Goal: Check status: Check status

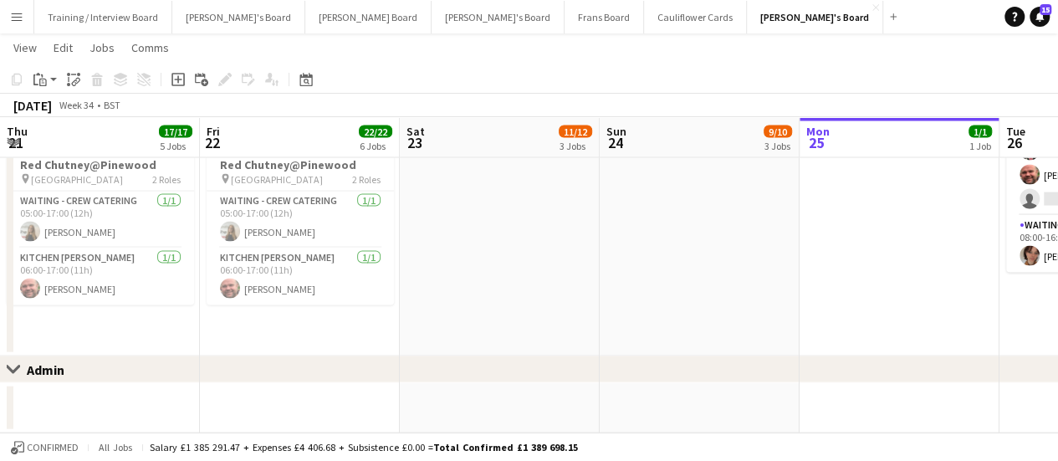
scroll to position [0, 491]
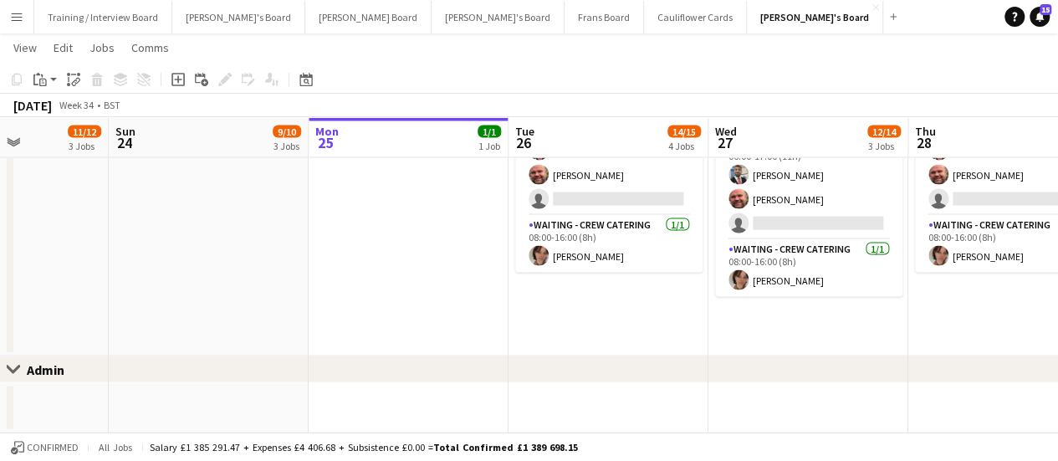
click at [23, 19] on button "Menu" at bounding box center [16, 16] width 33 height 33
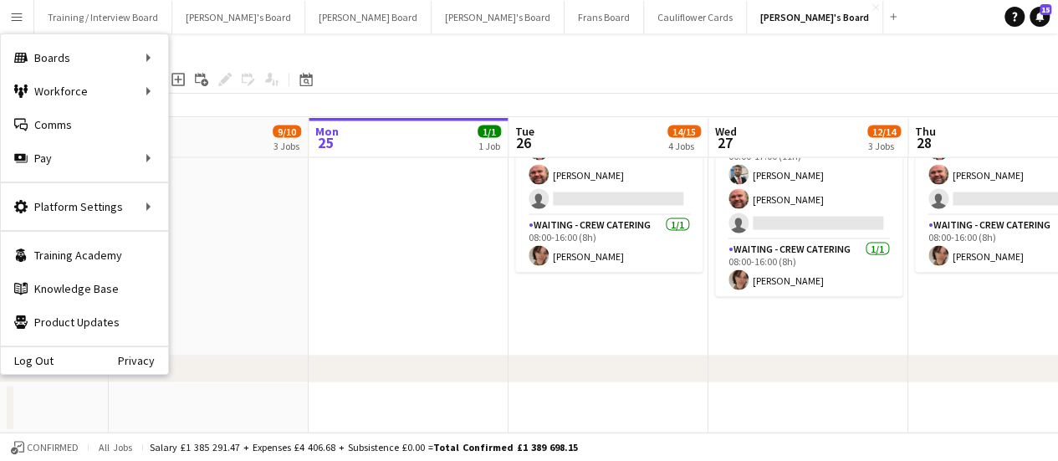
click at [410, 218] on app-date-cell at bounding box center [409, 128] width 200 height 458
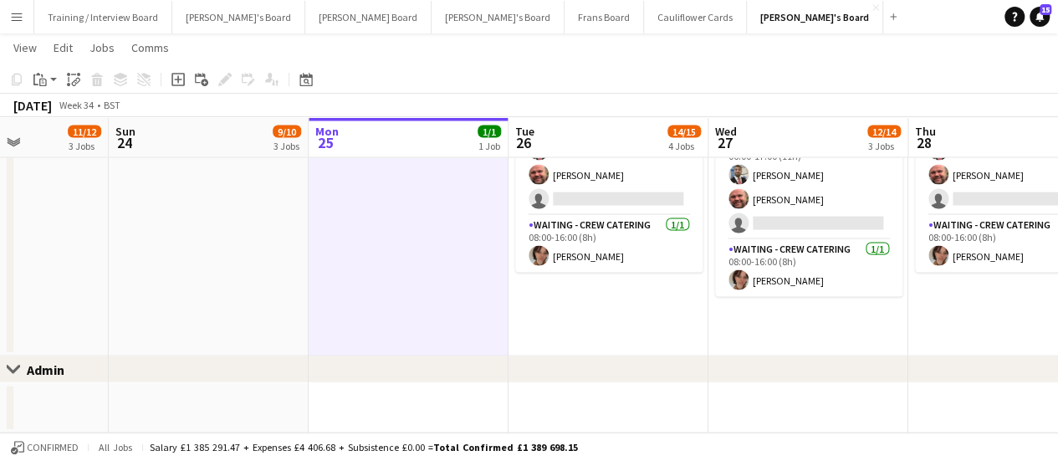
click at [410, 218] on app-date-cell at bounding box center [409, 128] width 200 height 458
click at [305, 6] on button "[PERSON_NAME] Board Close" at bounding box center [368, 17] width 126 height 33
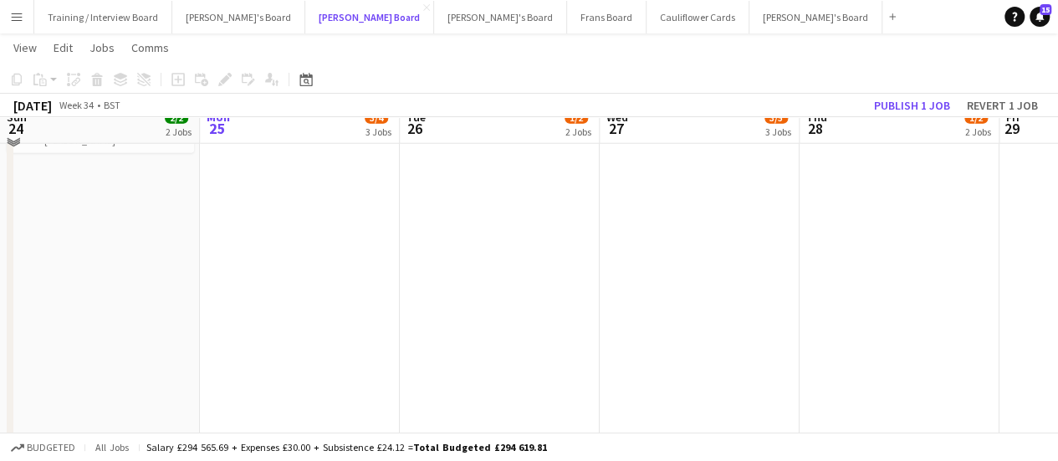
scroll to position [2182, 0]
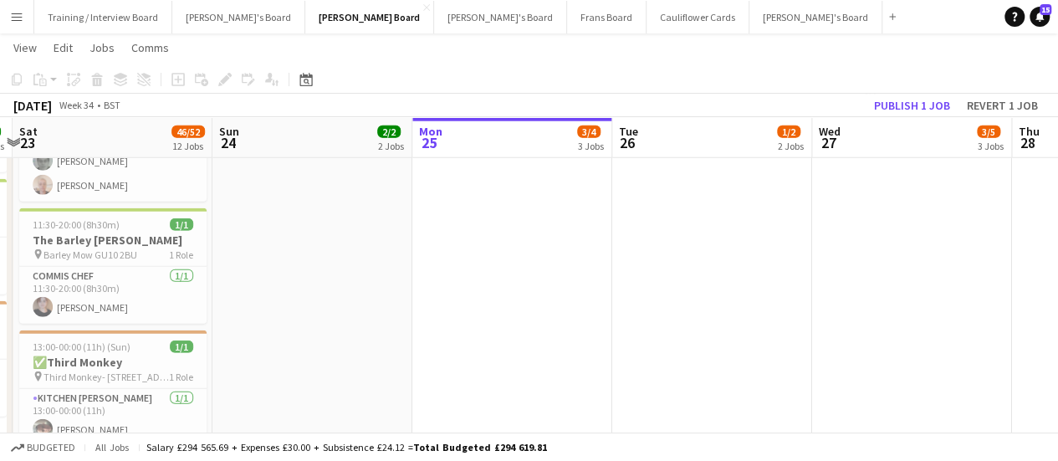
drag, startPoint x: 299, startPoint y: 243, endPoint x: 514, endPoint y: 270, distance: 216.7
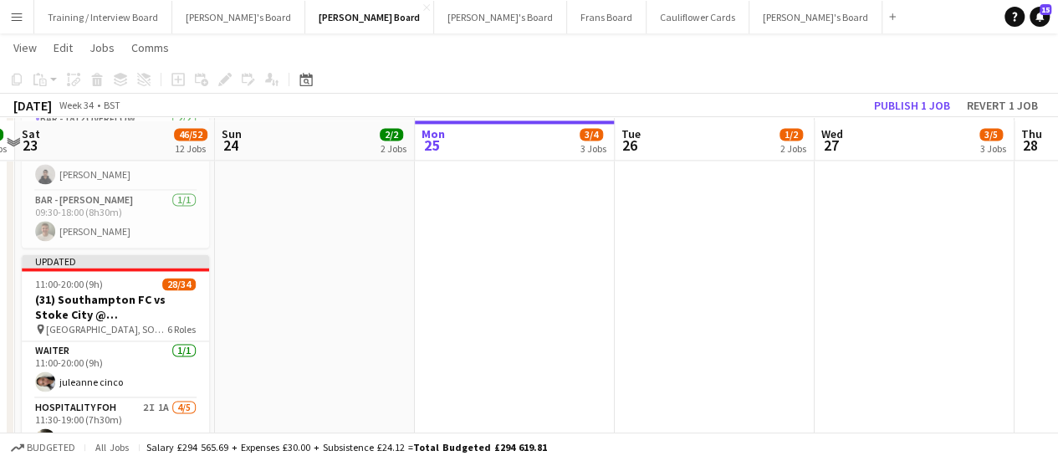
scroll to position [1206, 0]
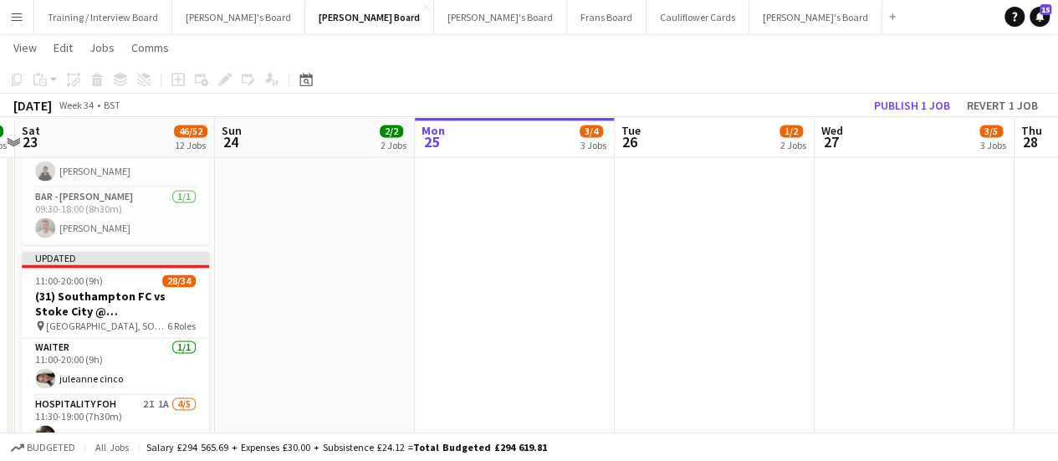
click at [23, 11] on button "Menu" at bounding box center [16, 16] width 33 height 33
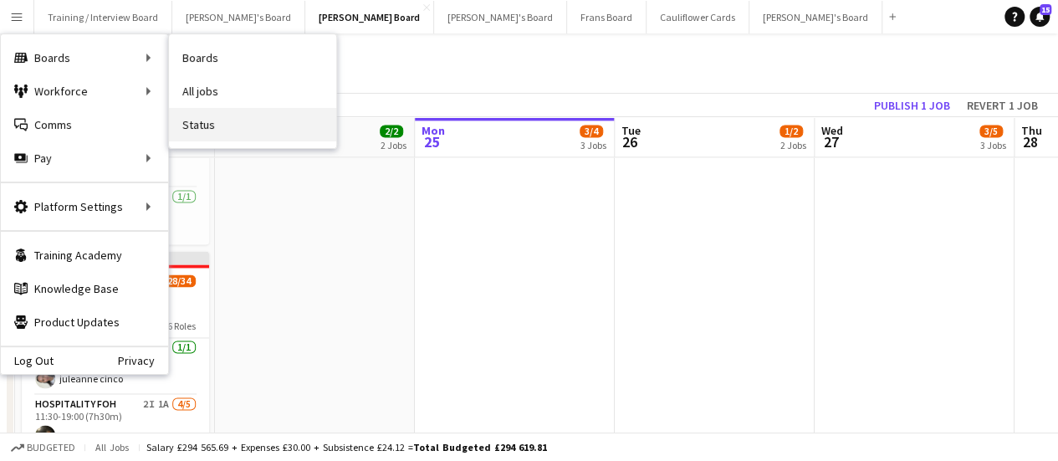
click at [223, 119] on link "Status" at bounding box center [252, 124] width 167 height 33
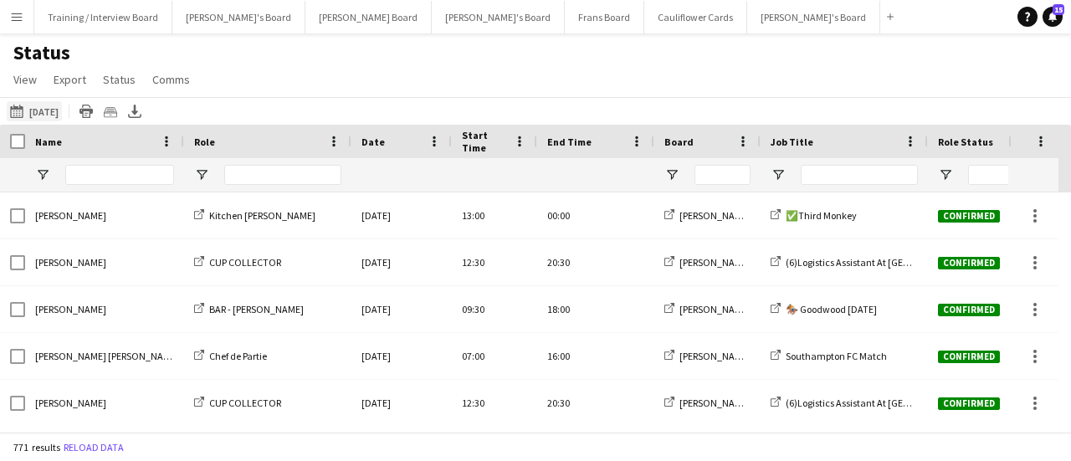
click at [49, 110] on button "[DATE] [DATE]" at bounding box center [34, 111] width 55 height 20
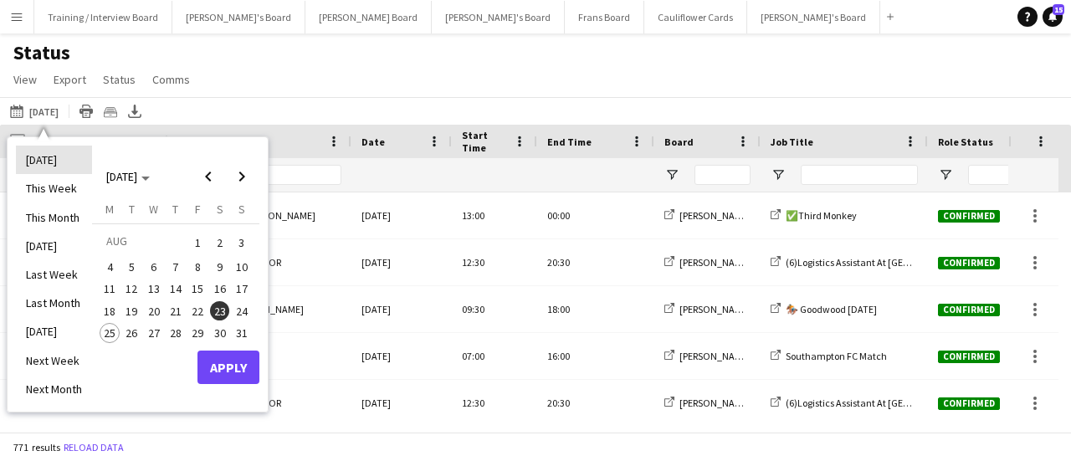
click at [50, 170] on li "[DATE]" at bounding box center [54, 160] width 76 height 28
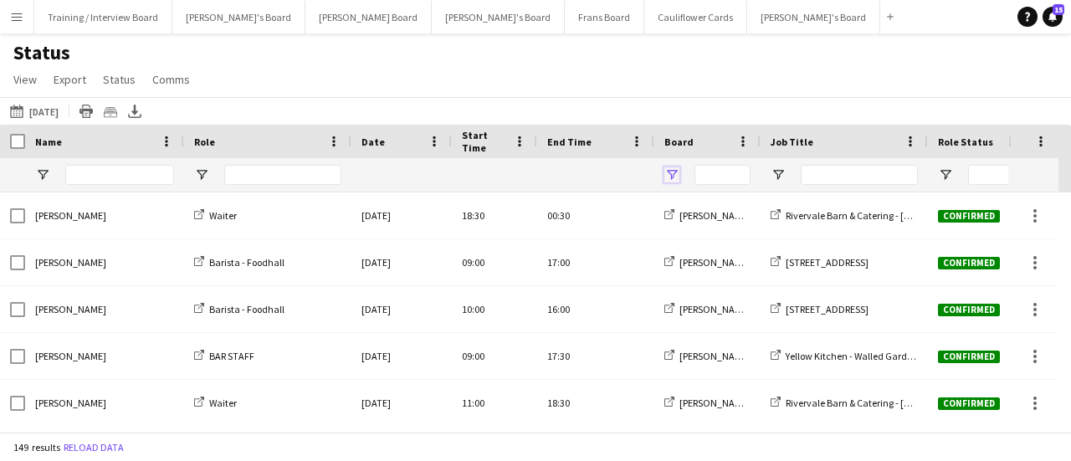
click at [676, 171] on span "Open Filter Menu" at bounding box center [671, 174] width 15 height 15
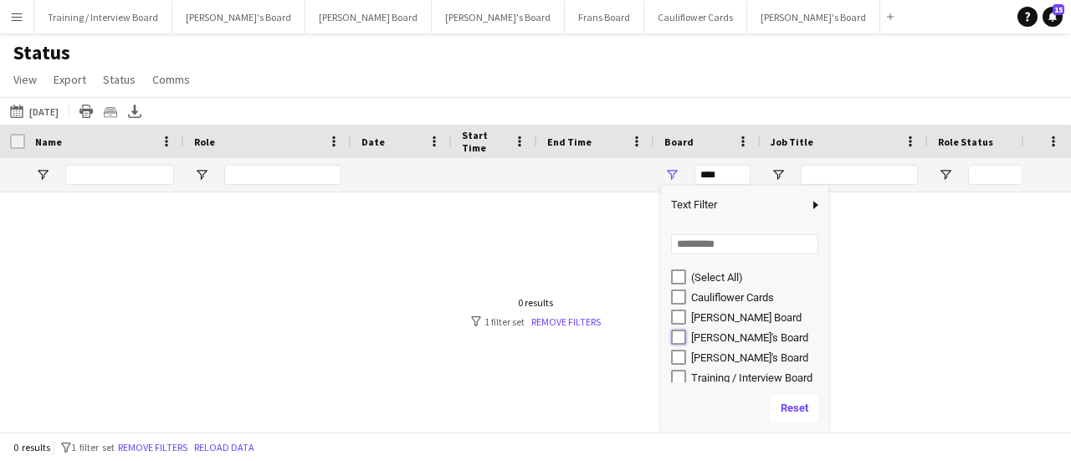
type input "**********"
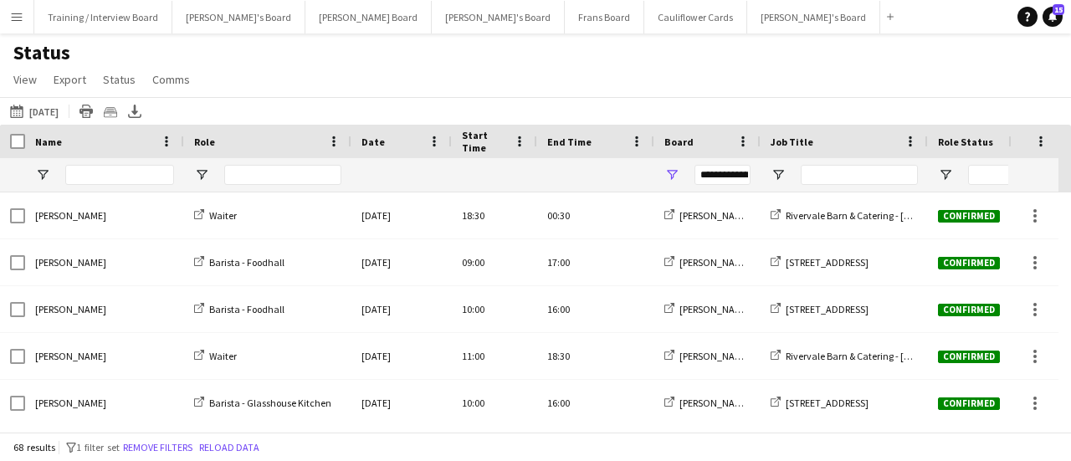
click at [737, 37] on main "Status View Views Default view Airshow Accreditation Airshow Check In Attending…" at bounding box center [535, 235] width 1071 height 405
click at [778, 174] on span "Open Filter Menu" at bounding box center [777, 174] width 15 height 15
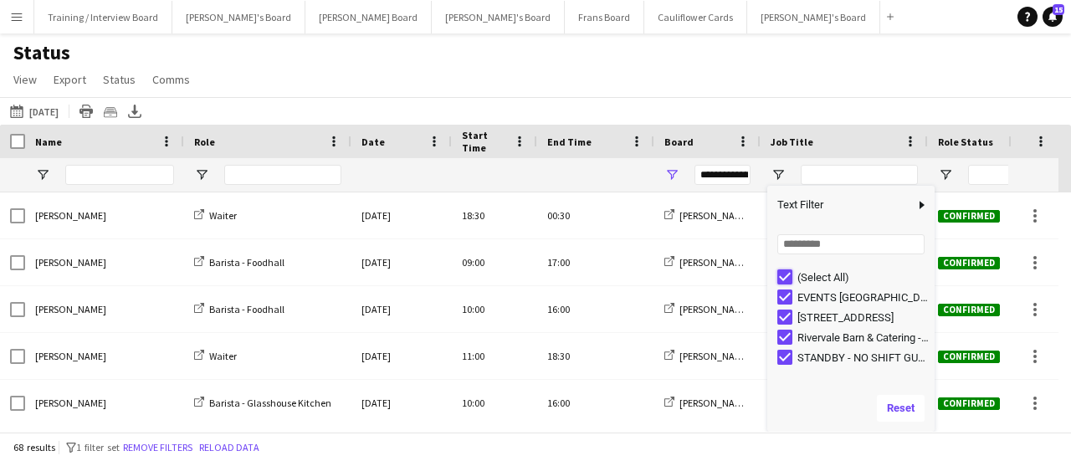
type input "***"
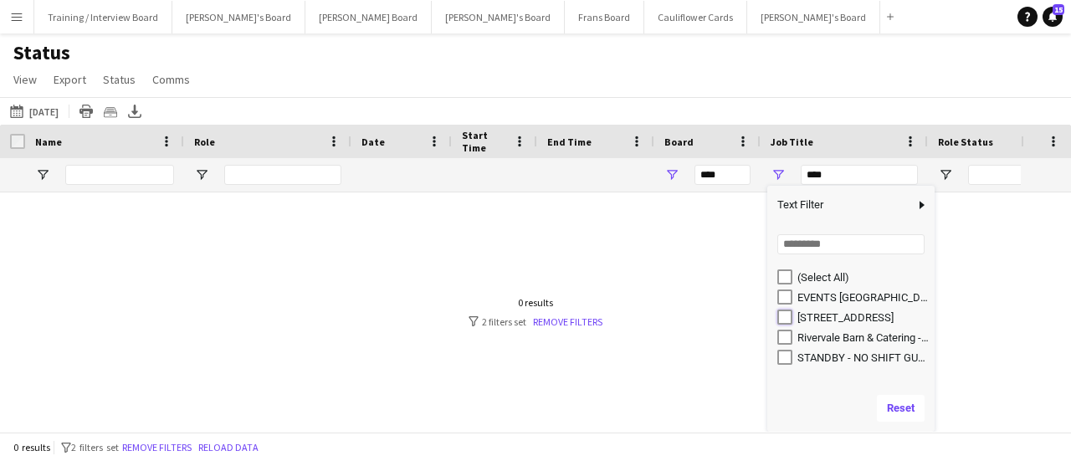
type input "**********"
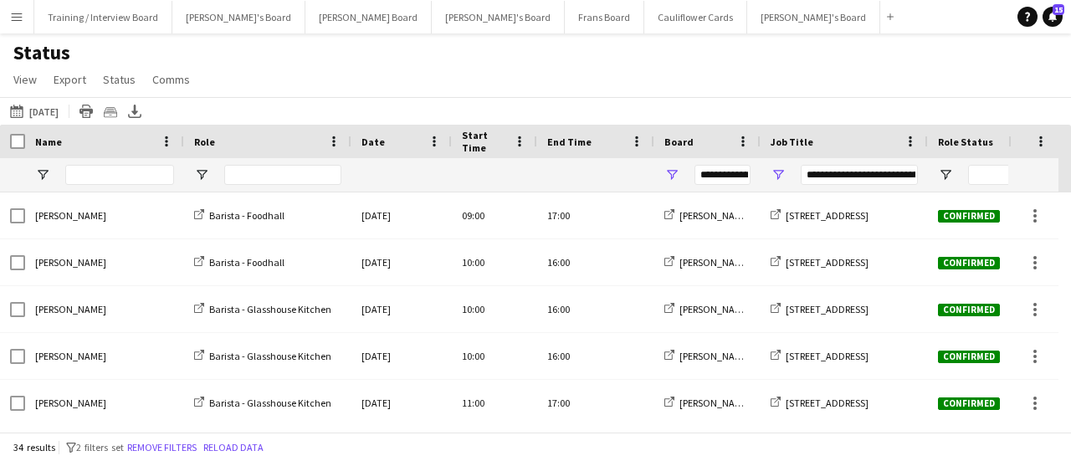
click at [644, 68] on div "Status View Views Default view Airshow Accreditation Airshow Check In Attending…" at bounding box center [535, 68] width 1071 height 57
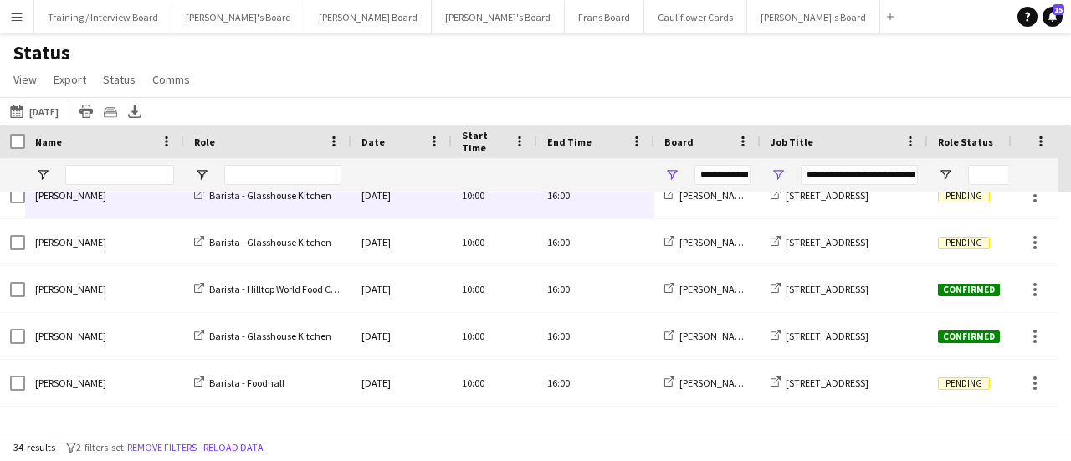
drag, startPoint x: 85, startPoint y: 208, endPoint x: 578, endPoint y: 324, distance: 506.0
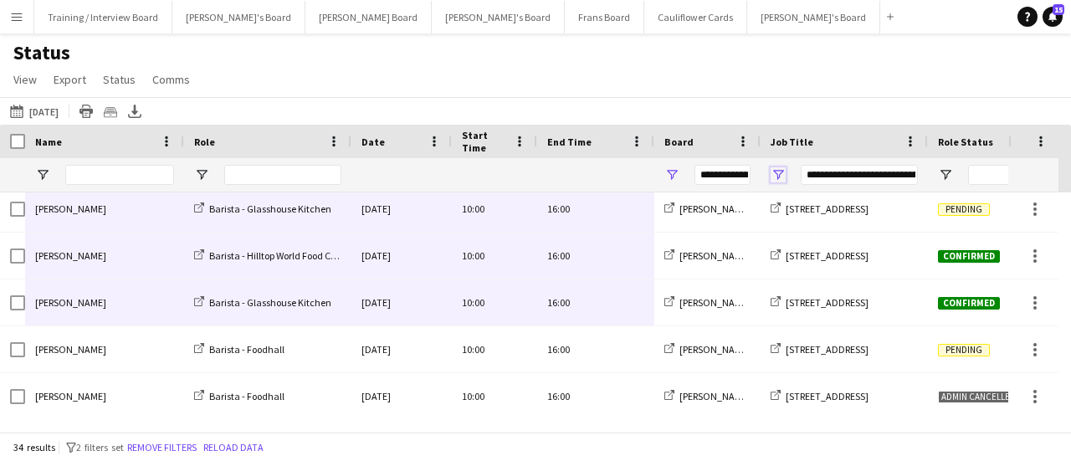
click at [780, 180] on span "Open Filter Menu" at bounding box center [777, 174] width 15 height 15
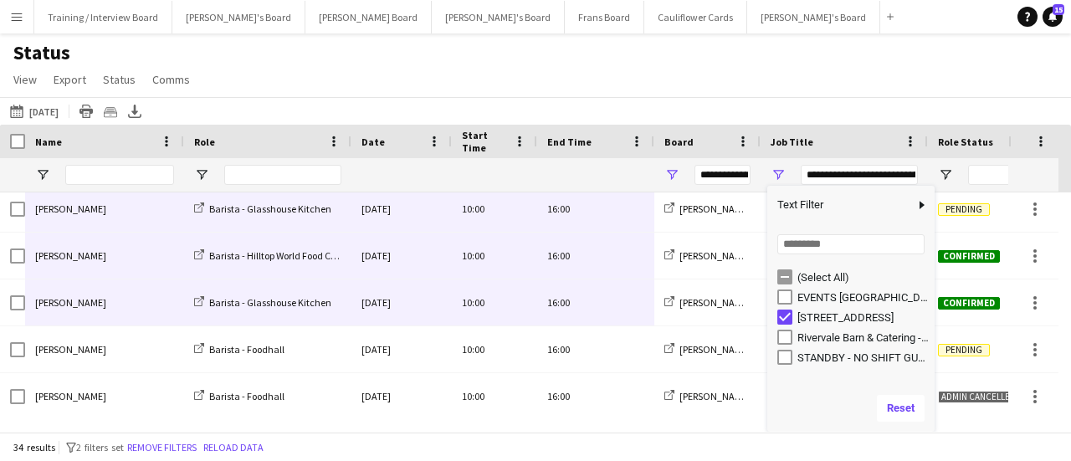
click at [818, 97] on div "[DATE] [DATE] [DATE] This Week This Month [DATE] Last Week Last Month [DATE] Ne…" at bounding box center [535, 111] width 1071 height 28
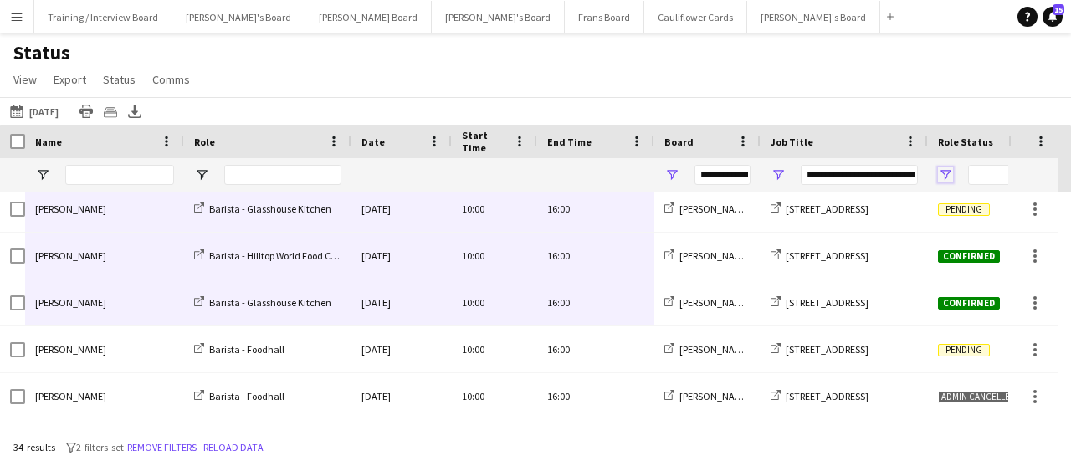
click at [947, 171] on span "Open Filter Menu" at bounding box center [945, 174] width 15 height 15
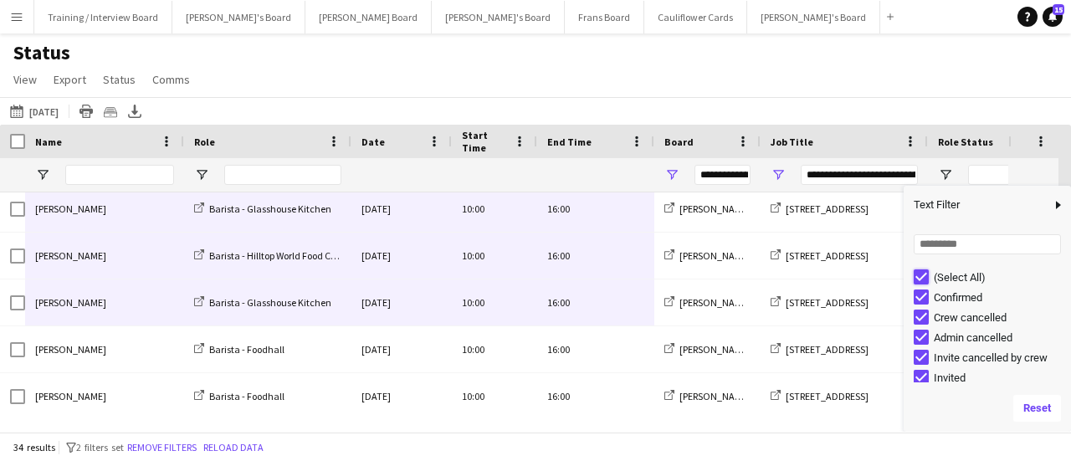
type input "***"
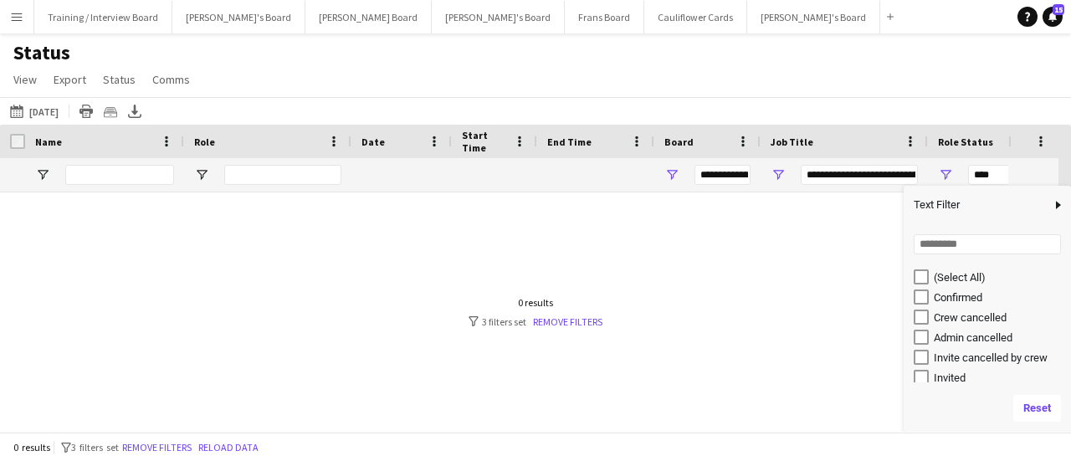
type input "***"
type input "**********"
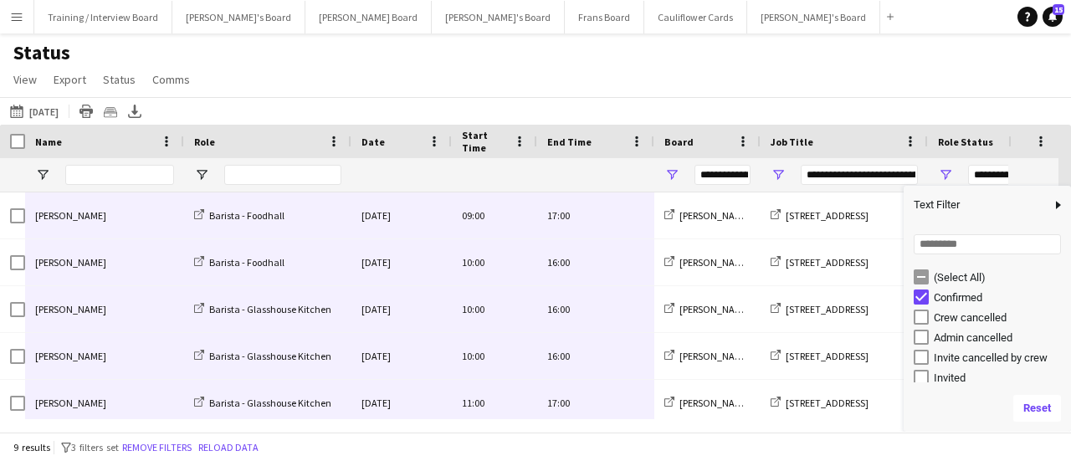
click at [734, 83] on div "Status View Views Default view Airshow Accreditation Airshow Check In Attending…" at bounding box center [535, 68] width 1071 height 57
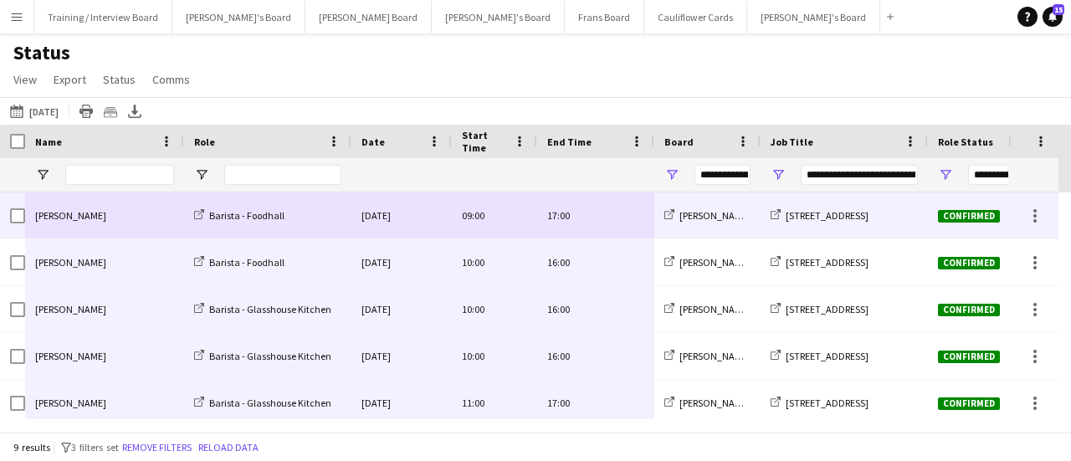
click at [94, 205] on div "[PERSON_NAME]" at bounding box center [104, 215] width 159 height 46
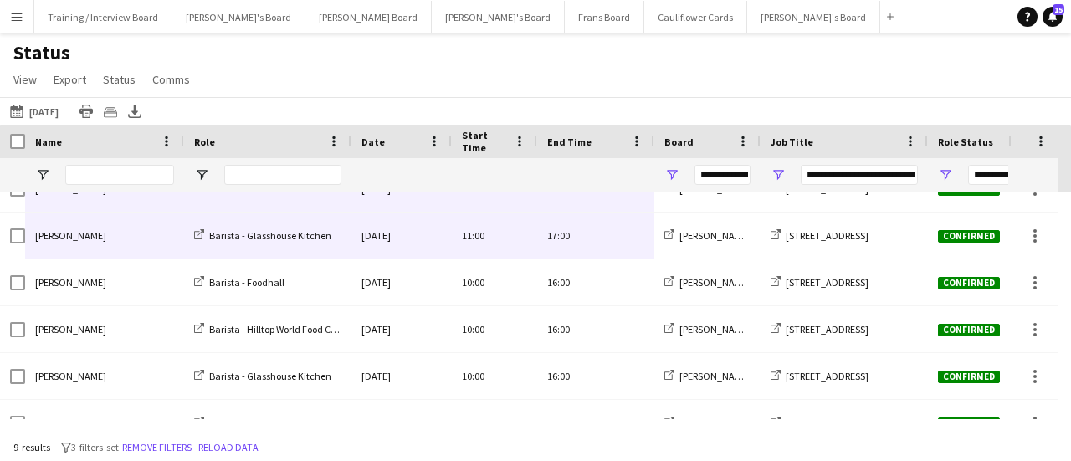
scroll to position [194, 0]
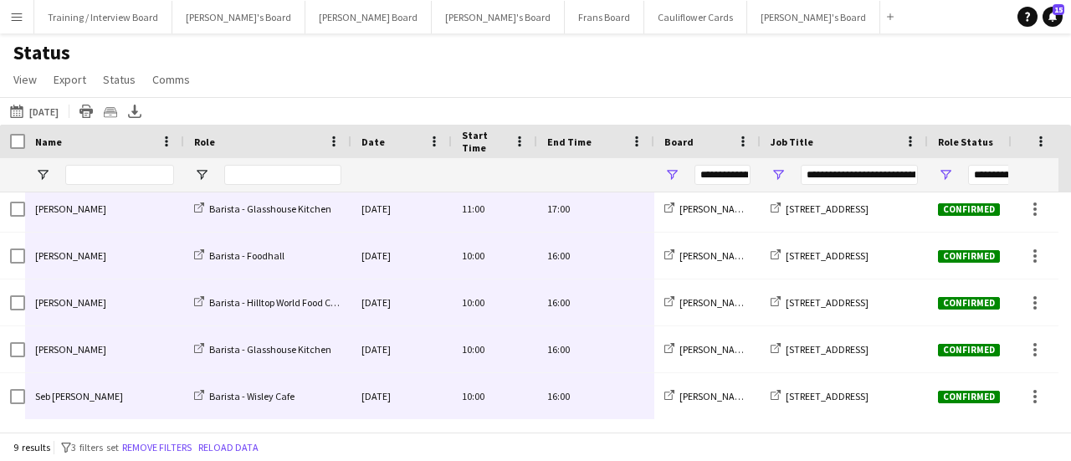
drag, startPoint x: 94, startPoint y: 205, endPoint x: 586, endPoint y: 395, distance: 527.3
click at [586, 395] on div "[PERSON_NAME] [GEOGRAPHIC_DATA] - Foodhall [DATE] 09:00 17:00 [PERSON_NAME]'s B…" at bounding box center [681, 209] width 1363 height 422
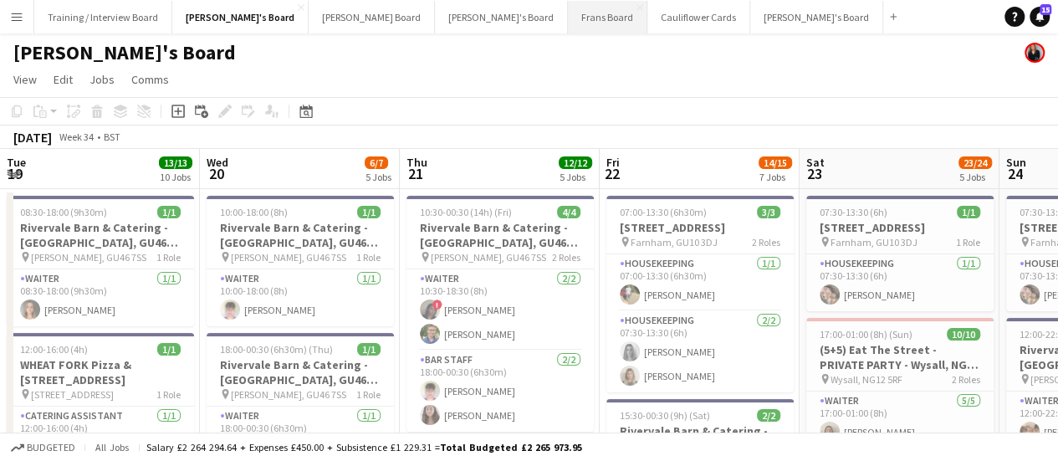
scroll to position [0, 660]
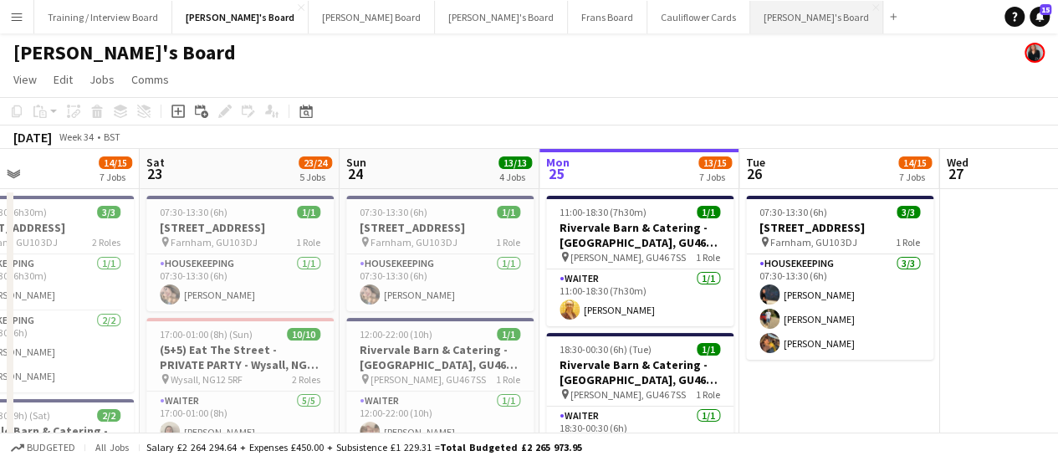
click at [750, 11] on button "Thomasina's Board Close" at bounding box center [816, 17] width 133 height 33
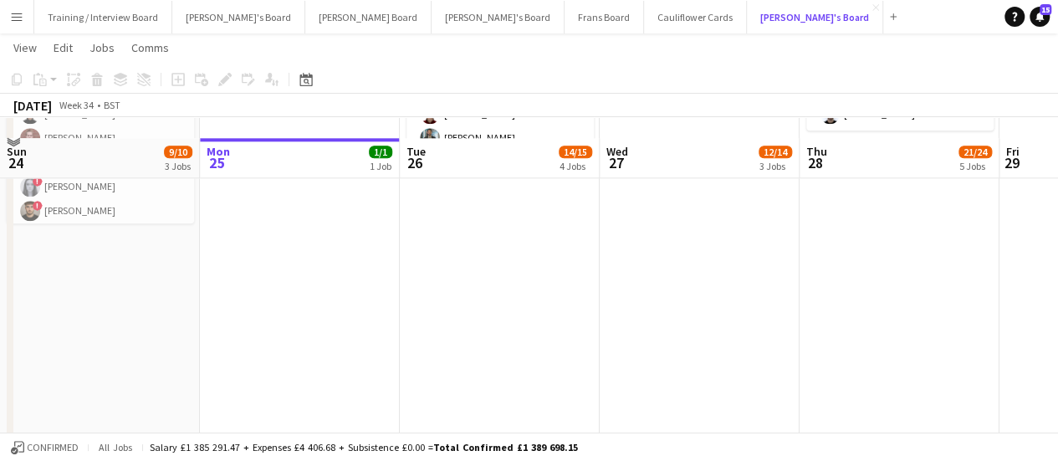
scroll to position [1032, 0]
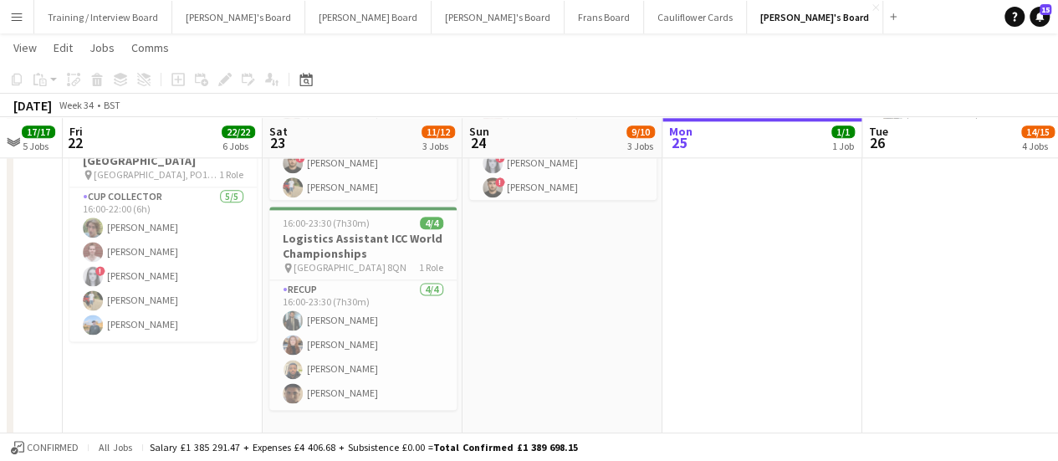
drag, startPoint x: 295, startPoint y: 379, endPoint x: 817, endPoint y: 233, distance: 541.9
click at [817, 233] on app-calendar-viewport "Wed 20 Thu 21 17/17 5 Jobs Fri 22 22/22 6 Jobs Sat 23 11/12 3 Jobs Sun 24 9/10 …" at bounding box center [529, 19] width 1058 height 1972
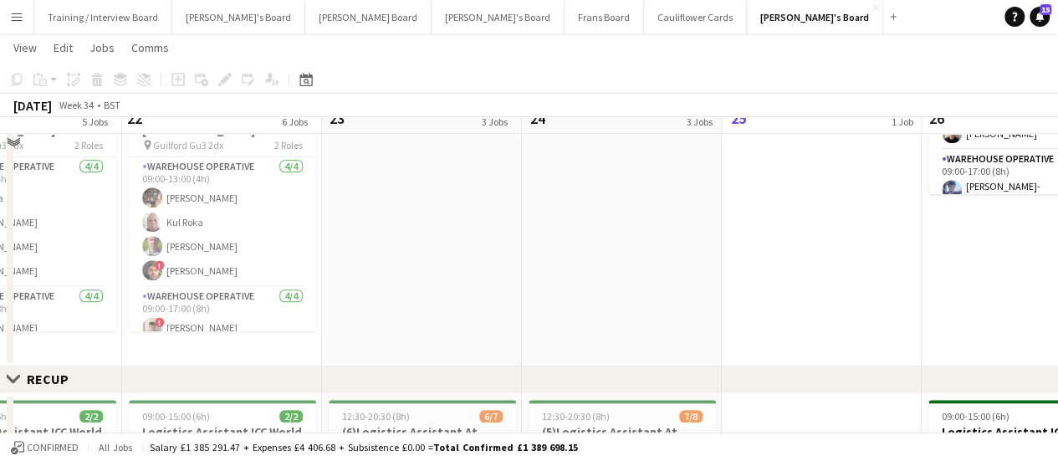
scroll to position [560, 0]
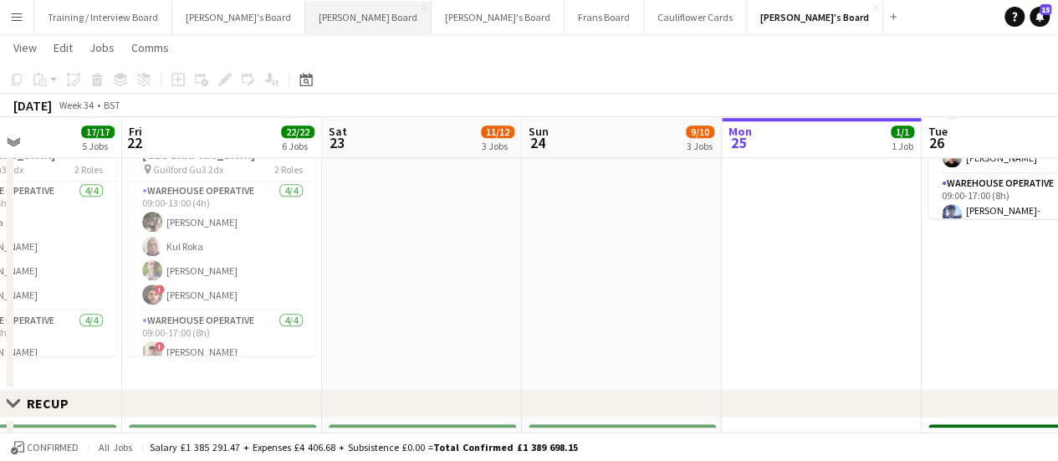
click at [305, 11] on button "[PERSON_NAME] Board Close" at bounding box center [368, 17] width 126 height 33
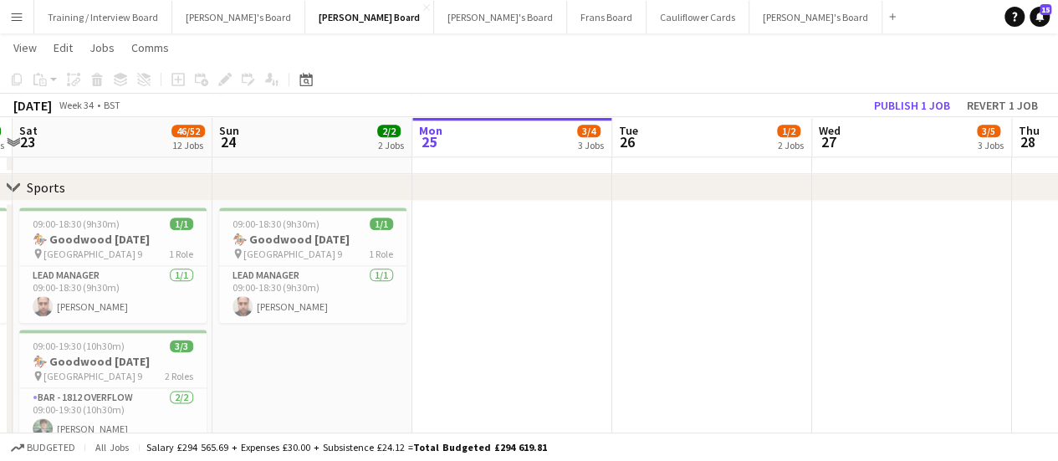
scroll to position [0, 386]
drag, startPoint x: 278, startPoint y: 318, endPoint x: 692, endPoint y: 310, distance: 414.1
click at [692, 310] on app-calendar-viewport "Thu 21 6/6 5 Jobs Fri 22 7/7 5 Jobs Sat 23 46/52 12 Jobs Sun 24 2/2 2 Jobs Mon …" at bounding box center [529, 446] width 1058 height 2610
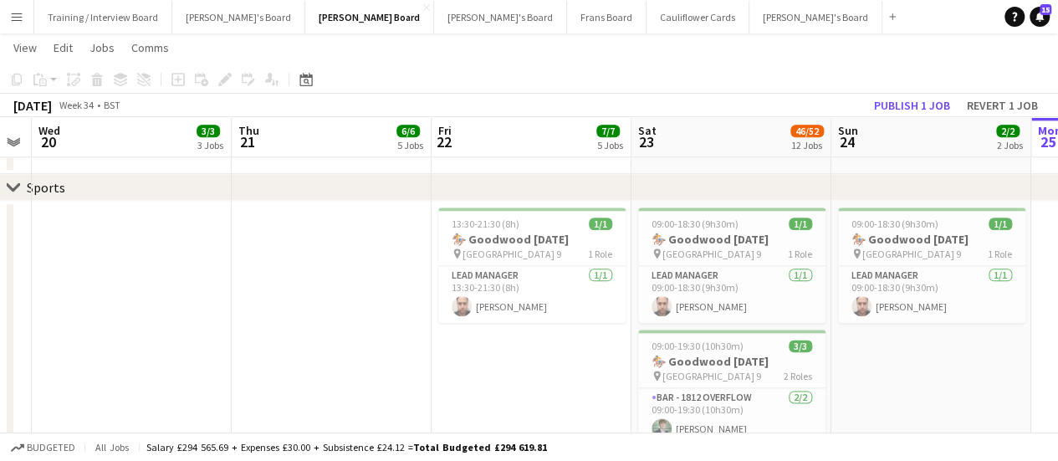
scroll to position [0, 358]
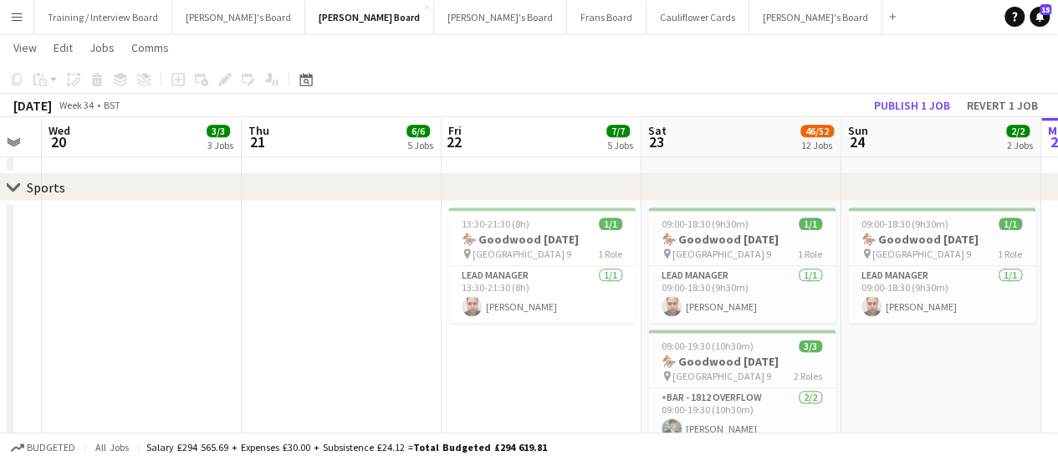
drag, startPoint x: 147, startPoint y: 370, endPoint x: 575, endPoint y: 396, distance: 428.2
click at [575, 396] on app-calendar-viewport "Mon 18 Tue 19 Wed 20 3/3 3 Jobs Thu 21 6/6 5 Jobs Fri 22 7/7 5 Jobs Sat 23 46/5…" at bounding box center [529, 446] width 1058 height 2610
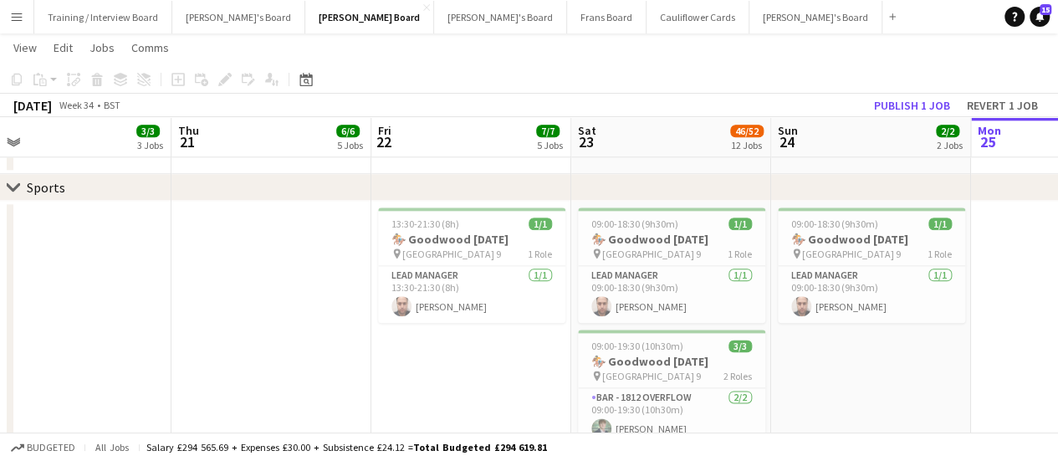
drag, startPoint x: 410, startPoint y: 311, endPoint x: 742, endPoint y: 258, distance: 336.3
click at [742, 258] on app-calendar-viewport "Mon 18 Tue 19 Wed 20 3/3 3 Jobs Thu 21 6/6 5 Jobs Fri 22 7/7 5 Jobs Sat 23 46/5…" at bounding box center [529, 446] width 1058 height 2610
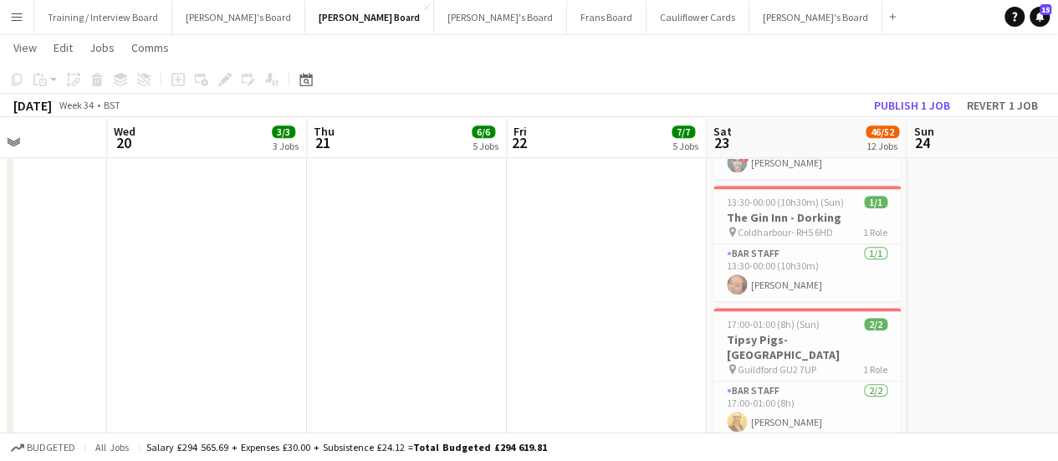
scroll to position [0, 407]
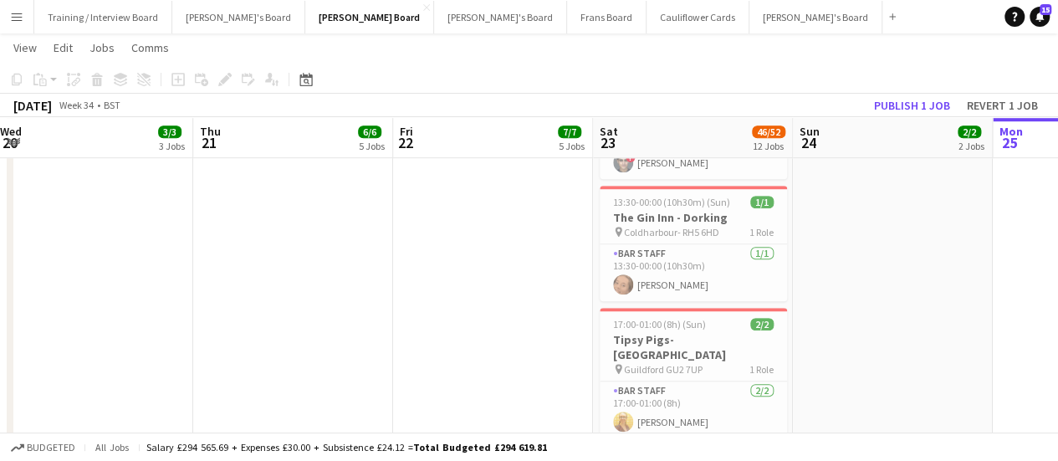
drag, startPoint x: 790, startPoint y: 314, endPoint x: 249, endPoint y: 454, distance: 558.4
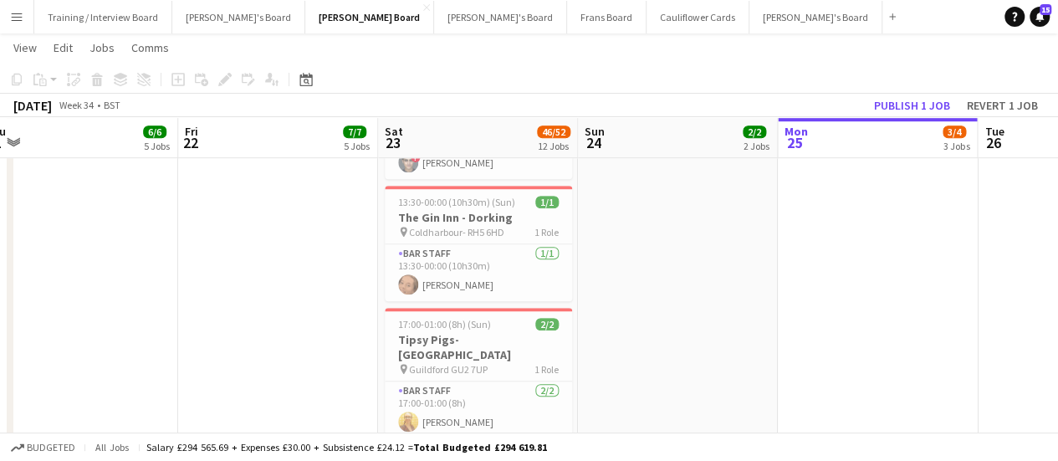
scroll to position [0, 520]
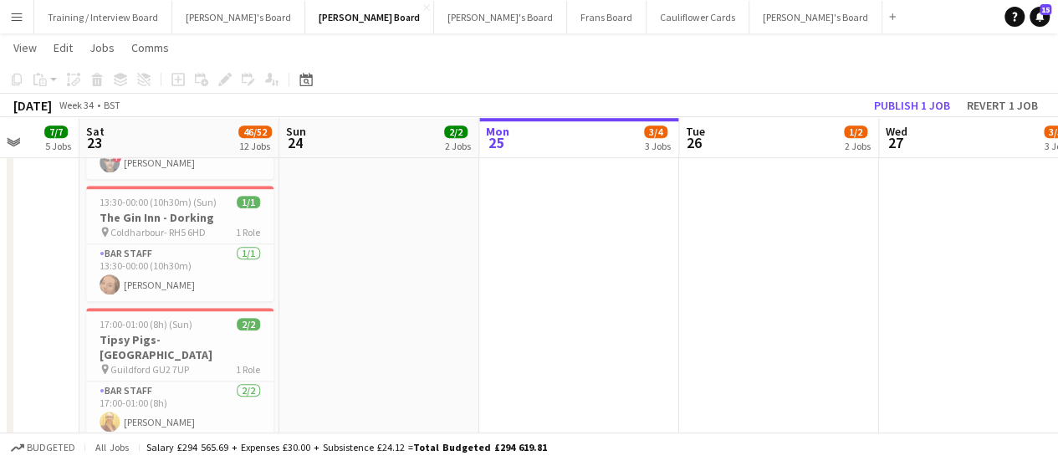
drag, startPoint x: 972, startPoint y: 301, endPoint x: 315, endPoint y: 459, distance: 676.2
